Goal: Task Accomplishment & Management: Use online tool/utility

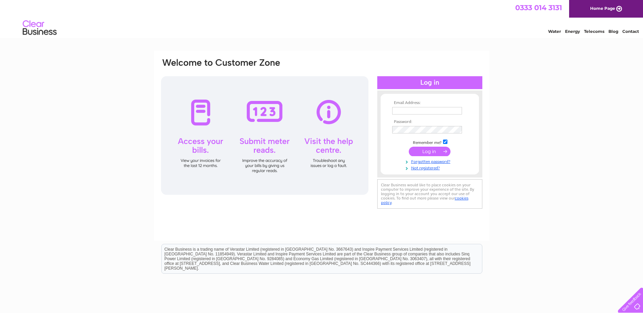
type input "accounts@grosvenortechnology.co.uk"
click at [423, 153] on input "submit" at bounding box center [430, 151] width 42 height 9
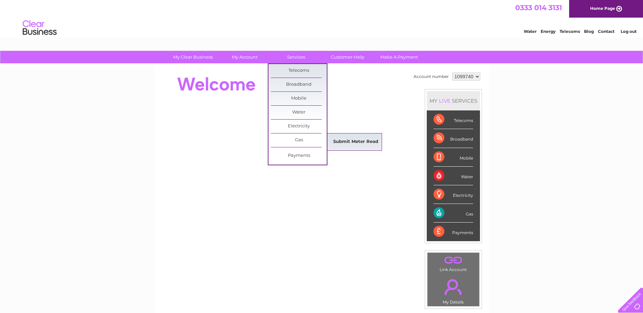
click at [352, 141] on link "Submit Meter Read" at bounding box center [356, 142] width 56 height 14
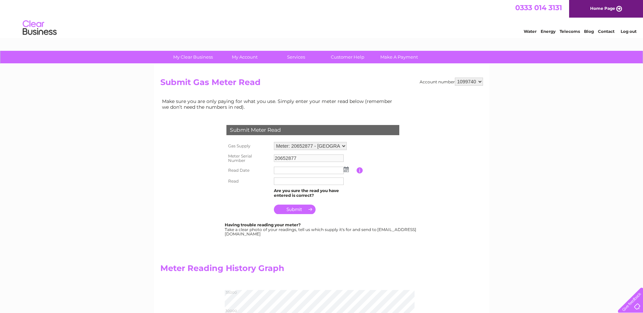
click at [346, 169] on img at bounding box center [346, 169] width 5 height 5
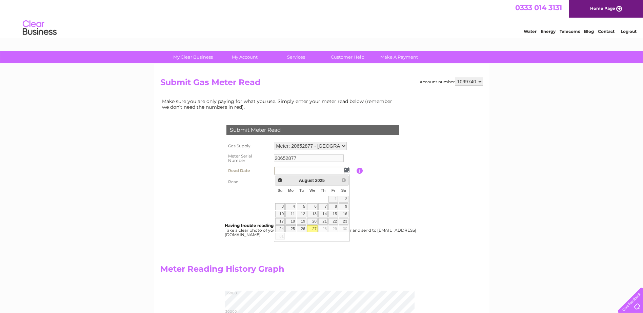
click at [314, 228] on link "27" at bounding box center [312, 229] width 11 height 7
type input "2025/08/27"
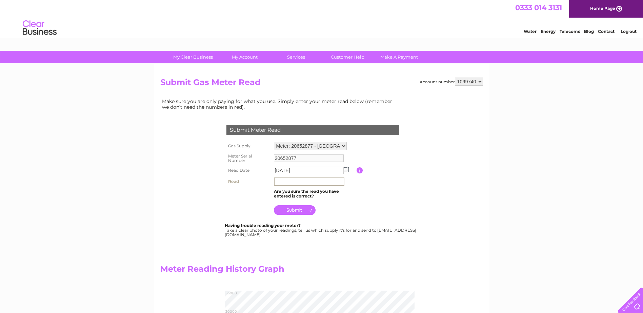
click at [300, 178] on input "text" at bounding box center [309, 182] width 71 height 8
type input "29912"
click at [346, 198] on td "Are you sure the read you have entered is correct?" at bounding box center [314, 194] width 84 height 13
click at [294, 210] on input "submit" at bounding box center [295, 209] width 42 height 9
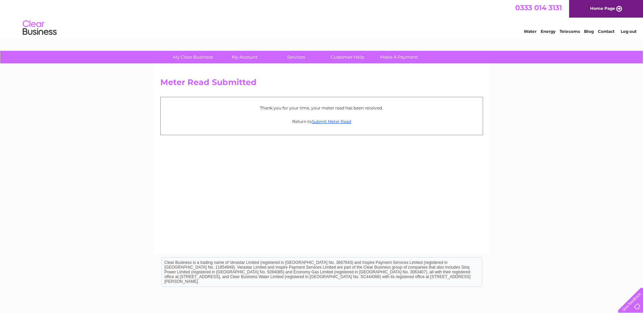
click at [627, 31] on link "Log out" at bounding box center [629, 31] width 16 height 5
